Goal: Task Accomplishment & Management: Use online tool/utility

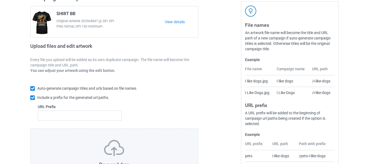
scroll to position [94, 0]
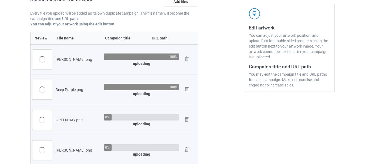
click at [226, 89] on div at bounding box center [221, 78] width 39 height 268
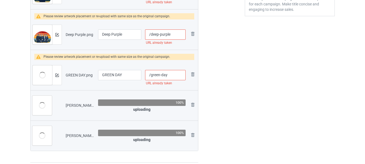
scroll to position [181, 0]
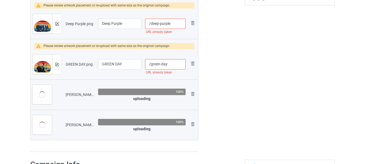
click at [264, 102] on div "Edit artwork You can adjust your artwork position, and upload files for double-…" at bounding box center [290, 6] width 98 height 299
click at [224, 79] on div at bounding box center [221, 6] width 39 height 299
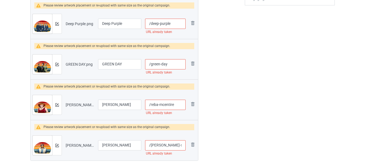
click at [160, 25] on input "/deep-purple" at bounding box center [165, 24] width 41 height 10
paste input "qyp"
type input "/deeppqypurple"
click at [161, 64] on input "/green-day" at bounding box center [165, 64] width 41 height 10
paste input "pqy"
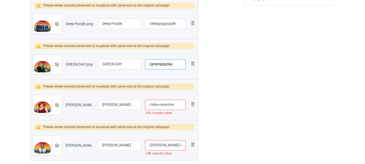
type input "/greenpqyday"
click at [159, 105] on input "/reba-mcentire" at bounding box center [165, 105] width 41 height 10
paste input "pqy"
type input "/rebapqymcentire"
click at [162, 147] on input "/[PERSON_NAME]-shakur" at bounding box center [165, 145] width 41 height 10
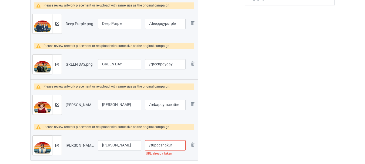
paste input "pqy"
type input "/tupacpqyshakur"
click at [215, 138] on div at bounding box center [221, 16] width 39 height 319
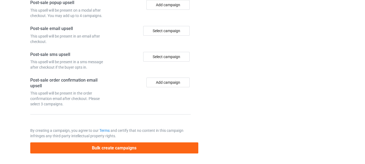
scroll to position [697, 0]
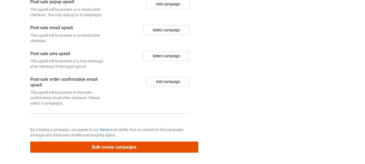
click at [133, 143] on button "Bulk create campaigns" at bounding box center [114, 147] width 168 height 11
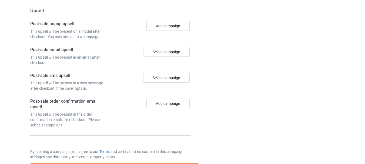
scroll to position [0, 0]
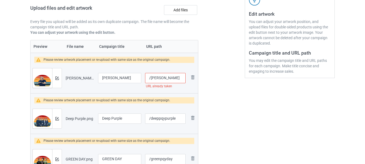
scroll to position [119, 0]
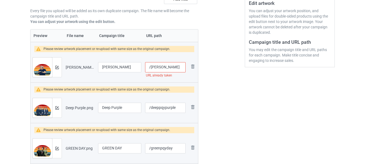
click at [157, 67] on input "/[PERSON_NAME]" at bounding box center [165, 67] width 41 height 10
click at [156, 69] on input "/[PERSON_NAME]" at bounding box center [165, 67] width 41 height 10
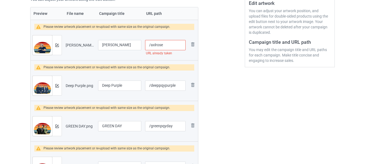
scroll to position [97, 0]
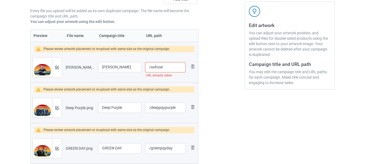
paste input "pqy"
type input "/axlpqyrose"
click at [216, 87] on div at bounding box center [221, 100] width 39 height 319
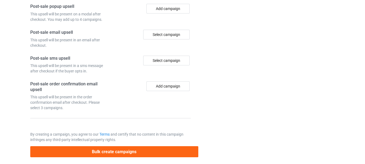
scroll to position [697, 0]
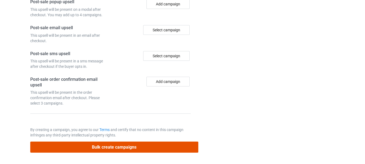
click at [132, 144] on button "Bulk create campaigns" at bounding box center [114, 147] width 168 height 11
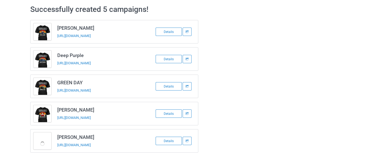
scroll to position [22, 0]
click at [82, 34] on link "[URL][DOMAIN_NAME]" at bounding box center [74, 36] width 34 height 4
